Goal: Information Seeking & Learning: Learn about a topic

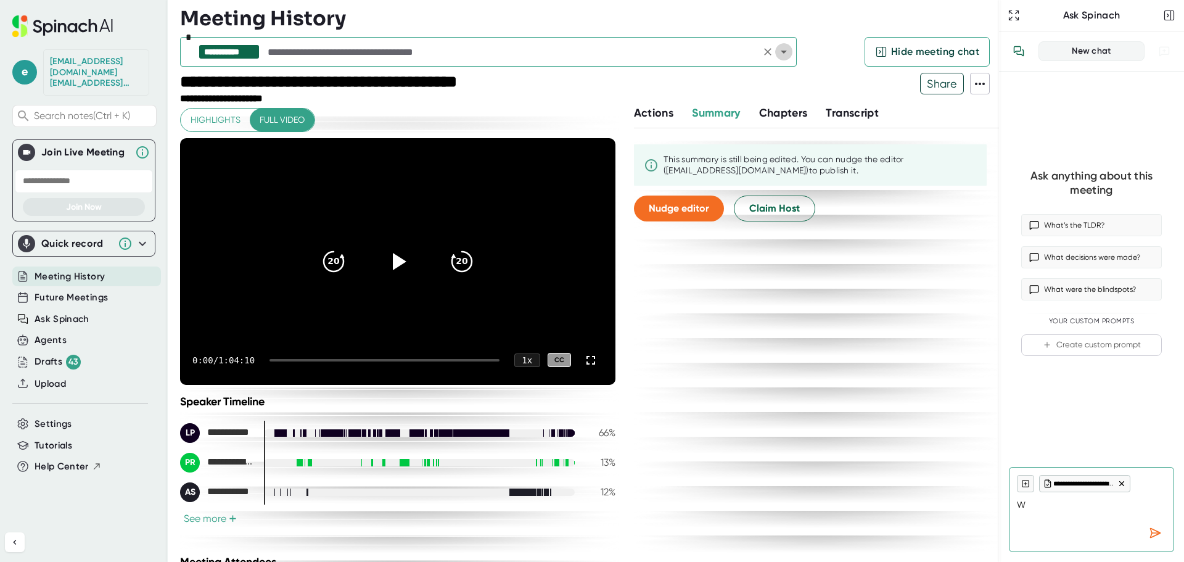
click at [786, 55] on icon "Open" at bounding box center [783, 51] width 15 height 15
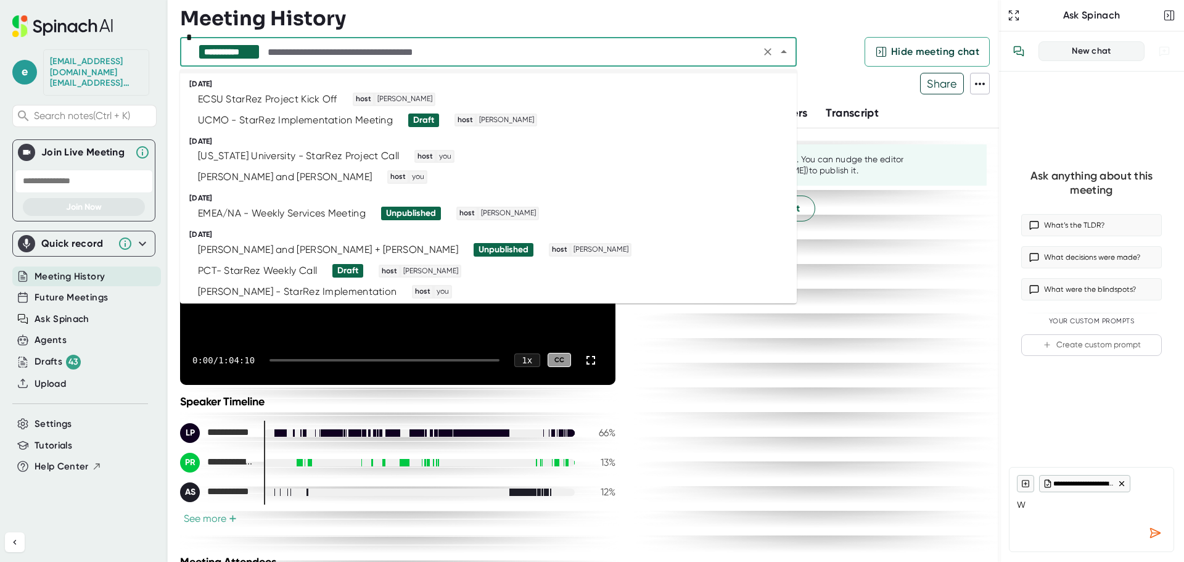
scroll to position [247, 0]
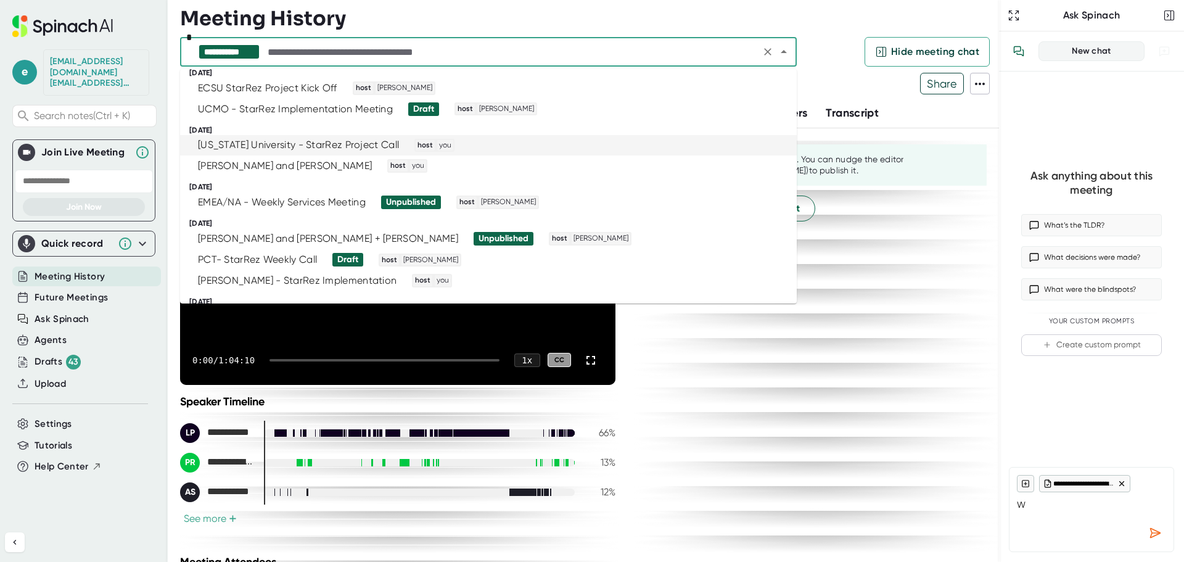
click at [268, 150] on div "[US_STATE] University - StarRez Project Call" at bounding box center [298, 145] width 201 height 12
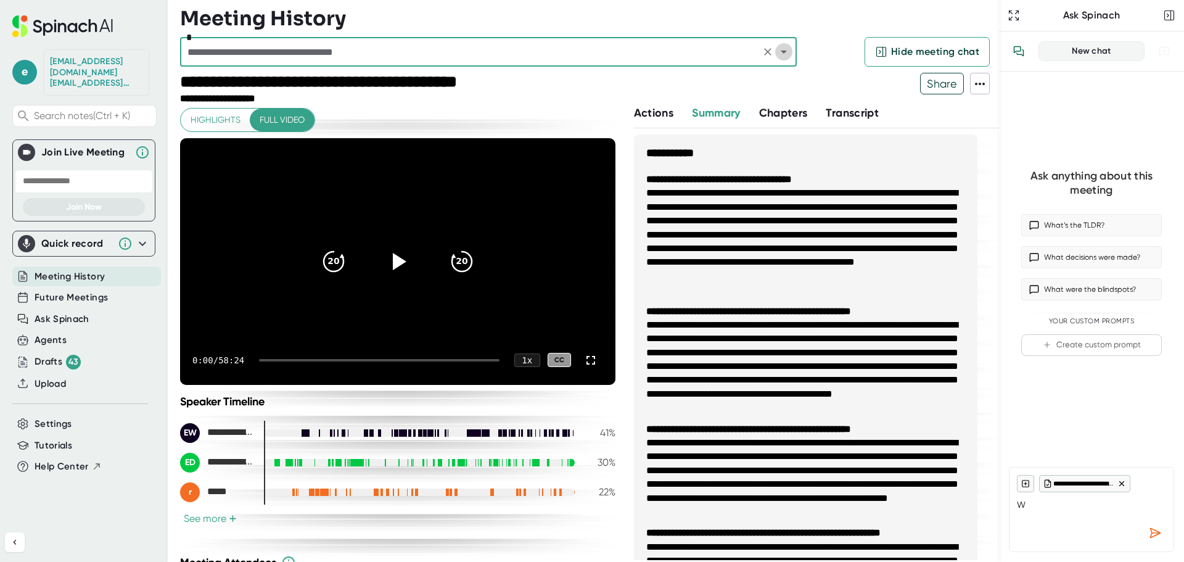
click at [786, 54] on icon "Open" at bounding box center [783, 51] width 15 height 15
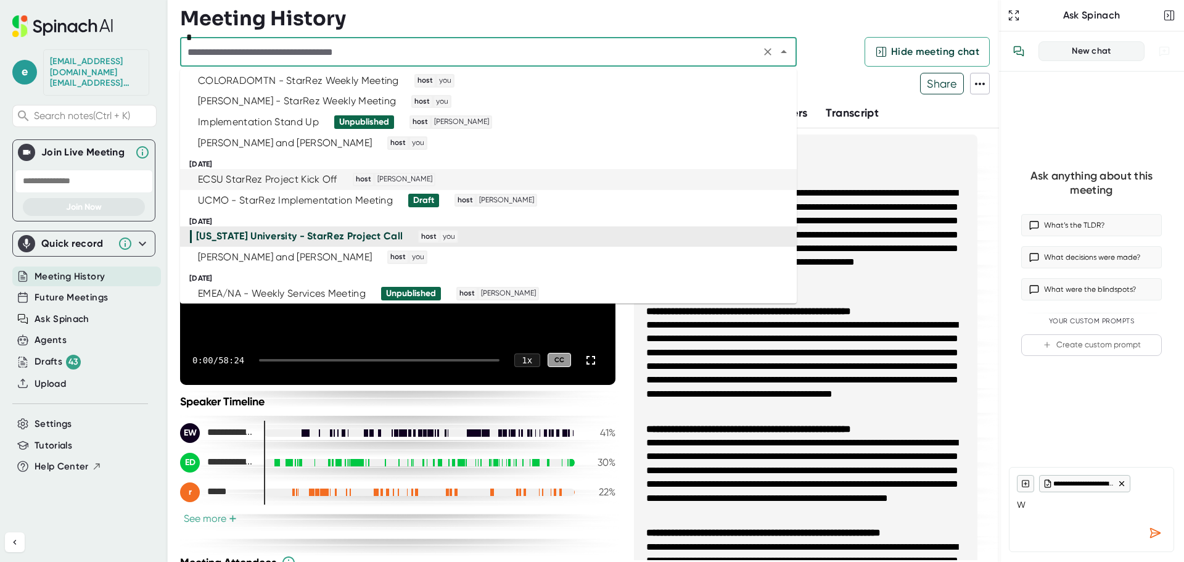
scroll to position [185, 0]
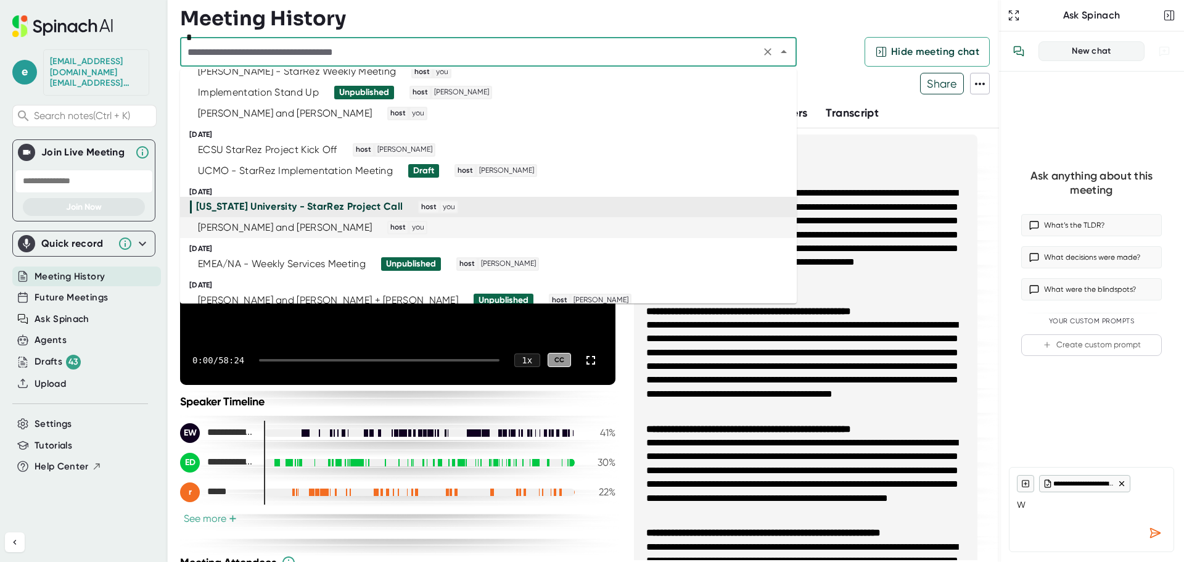
click at [258, 231] on div "[PERSON_NAME] and [PERSON_NAME]" at bounding box center [285, 227] width 174 height 12
